Goal: Communication & Community: Answer question/provide support

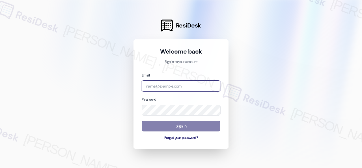
click at [172, 87] on input "email" at bounding box center [181, 85] width 79 height 11
paste input "automated-surveys-birchstone_residential-resen.fifteen@birchstone_[DOMAIN_NAME]"
type input "automated-surveys-birchstone_residential-resen.fifteen@birchstone_[DOMAIN_NAME]"
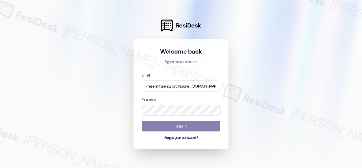
scroll to position [0, 0]
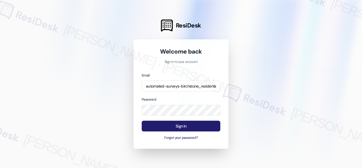
click at [176, 127] on button "Sign In" at bounding box center [181, 125] width 79 height 11
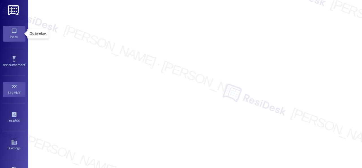
click at [18, 38] on div "Inbox" at bounding box center [14, 37] width 28 height 6
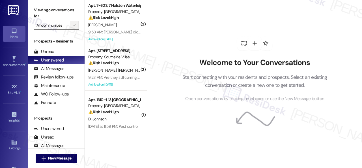
click at [74, 24] on icon "" at bounding box center [74, 25] width 3 height 5
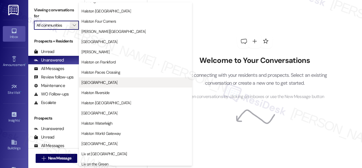
scroll to position [198, 0]
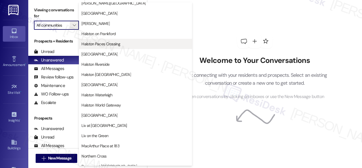
click at [101, 43] on span "Halston Paces Crossing" at bounding box center [100, 44] width 39 height 6
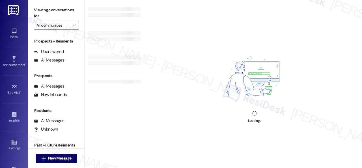
type input "Halston Paces Crossing"
